Goal: Complete application form

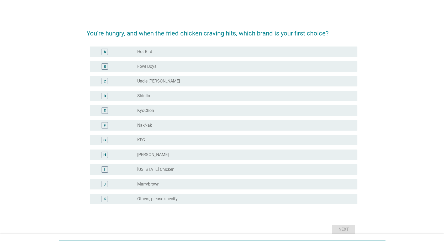
click at [103, 109] on div "E" at bounding box center [105, 110] width 6 height 6
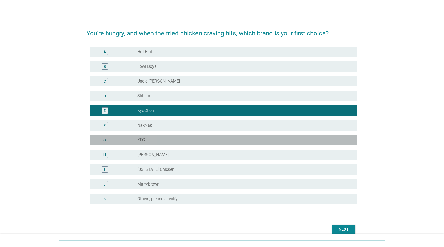
click at [105, 139] on div "G" at bounding box center [104, 140] width 3 height 6
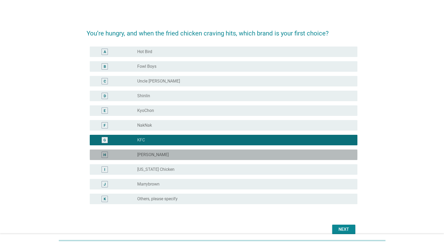
click at [104, 156] on div "H" at bounding box center [104, 155] width 3 height 6
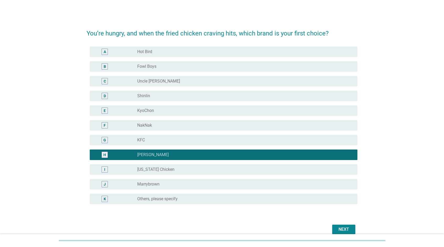
click at [105, 113] on div "E" at bounding box center [105, 111] width 2 height 6
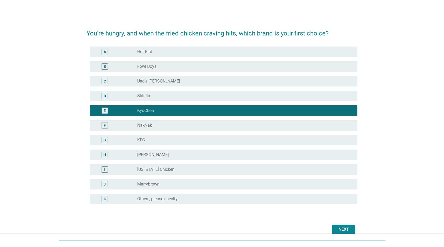
click at [341, 227] on div "Next" at bounding box center [343, 229] width 15 height 6
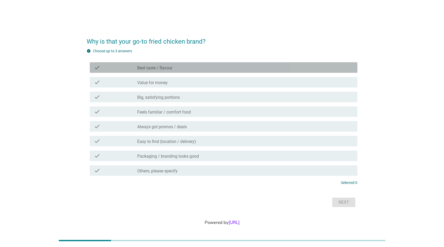
click at [177, 70] on div "check_box_outline_blank Best taste / flavour" at bounding box center [245, 67] width 216 height 6
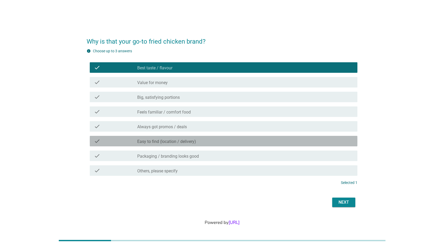
click at [159, 146] on div "check check_box_outline_blank Easy to find (location / delivery)" at bounding box center [224, 141] width 268 height 10
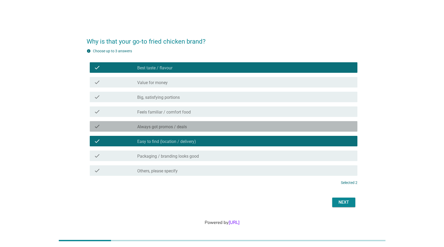
click at [167, 125] on label "Always got promos / deals" at bounding box center [162, 126] width 50 height 5
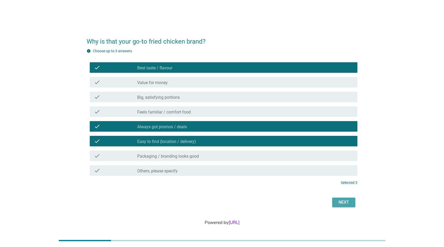
click at [340, 203] on div "Next" at bounding box center [343, 202] width 15 height 6
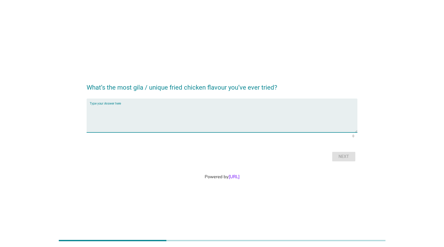
click at [140, 106] on textarea "Type your Answer here" at bounding box center [224, 119] width 268 height 28
type textarea "k"
type textarea "mala chicken"
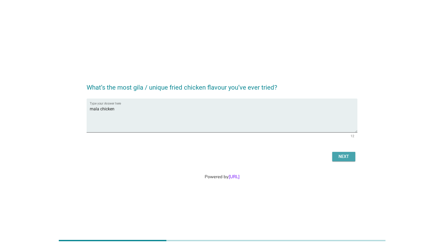
click at [348, 155] on div "Next" at bounding box center [343, 156] width 15 height 6
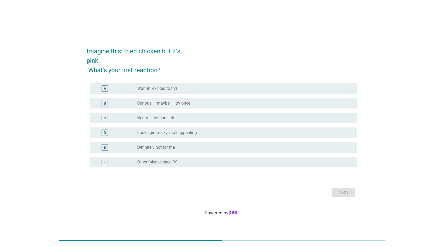
click at [105, 103] on div "B" at bounding box center [105, 103] width 2 height 6
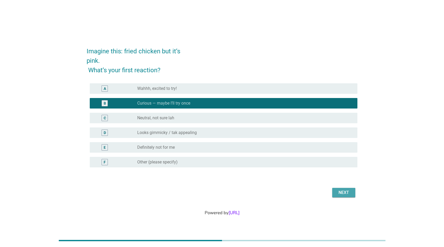
click at [343, 196] on button "Next" at bounding box center [343, 192] width 23 height 9
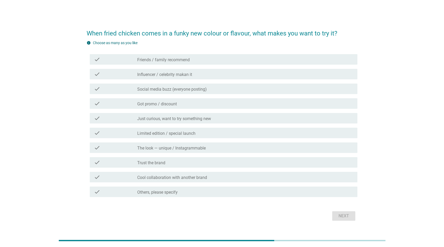
click at [205, 119] on label "Just curious, want to try something new" at bounding box center [174, 118] width 74 height 5
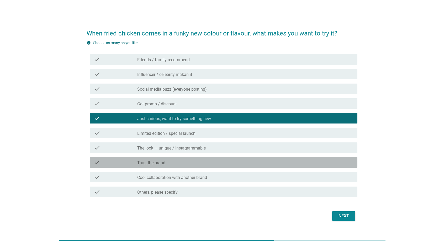
click at [190, 161] on div "check_box_outline_blank Trust the brand" at bounding box center [245, 162] width 216 height 6
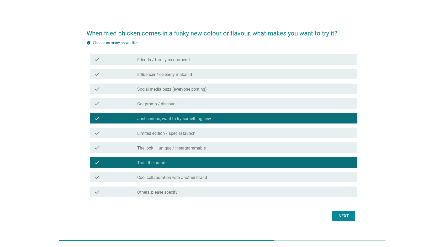
click at [197, 177] on label "Cool collaboration with another brand" at bounding box center [172, 177] width 70 height 5
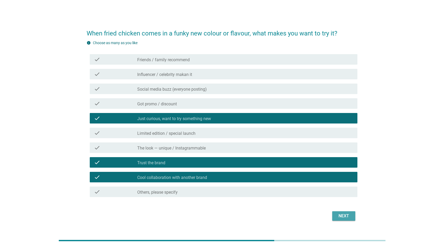
click at [349, 214] on div "Next" at bounding box center [343, 215] width 15 height 6
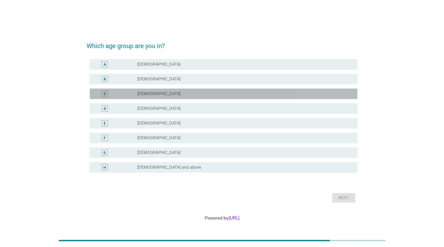
click at [167, 95] on div "radio_button_unchecked [DEMOGRAPHIC_DATA]" at bounding box center [243, 93] width 212 height 5
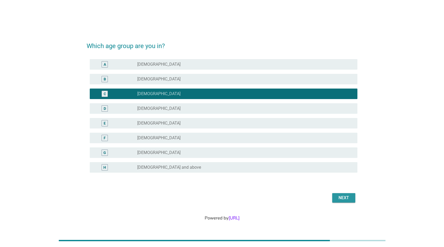
click at [344, 196] on div "Next" at bounding box center [343, 197] width 15 height 6
